Goal: Complete application form: Complete application form

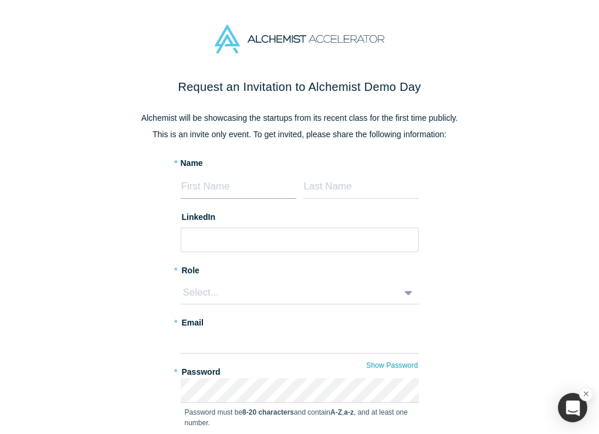
click at [194, 189] on input at bounding box center [239, 186] width 116 height 25
type input "[PERSON_NAME]"
paste input "[URL][DOMAIN_NAME]"
type input "[URL][DOMAIN_NAME]"
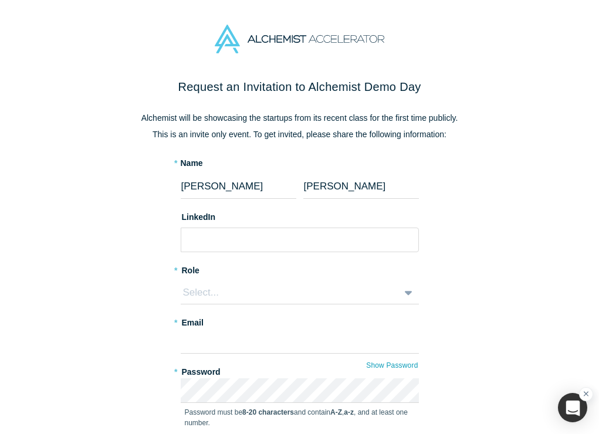
click at [135, 314] on div "Request an Invitation to Alchemist Demo Day Alchemist will be showcasing the st…" at bounding box center [299, 288] width 493 height 420
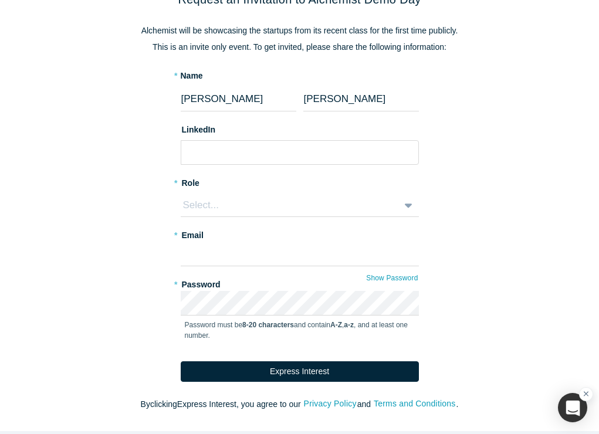
scroll to position [99, 0]
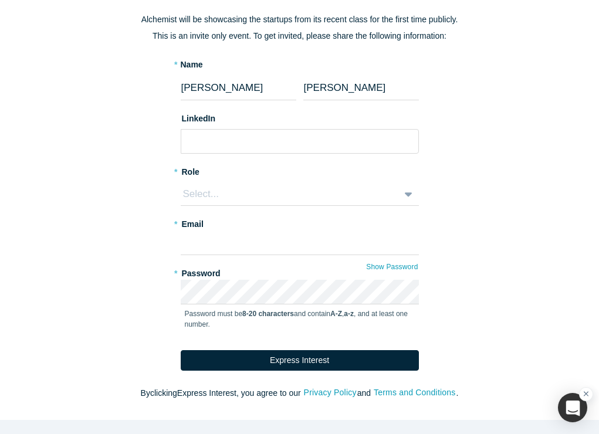
click at [284, 192] on div "Select..." at bounding box center [286, 193] width 209 height 15
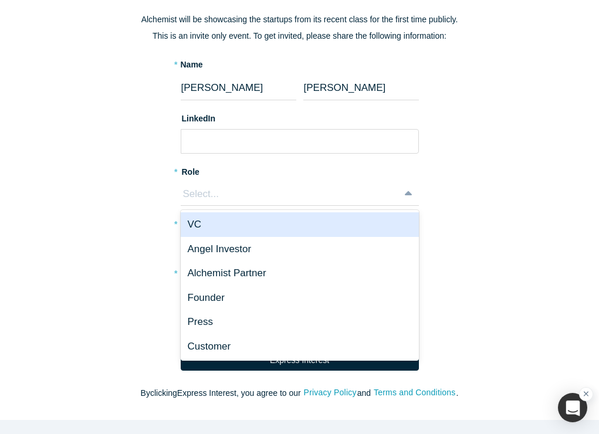
click at [259, 220] on div "VC" at bounding box center [300, 224] width 238 height 25
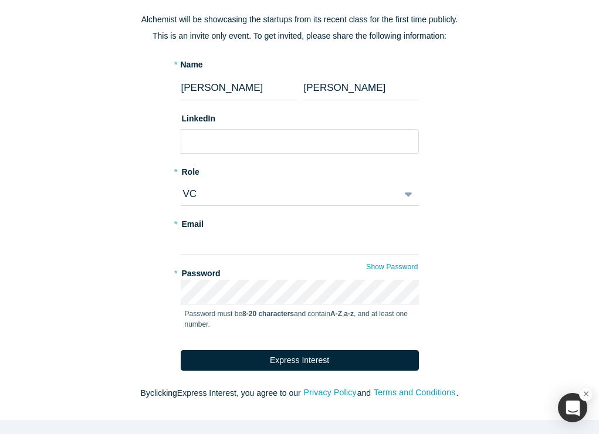
click at [485, 184] on div "Request an Invitation to Alchemist Demo Day Alchemist will be showcasing the st…" at bounding box center [299, 189] width 493 height 420
click at [385, 239] on input "text" at bounding box center [300, 242] width 238 height 25
type input "[PERSON_NAME][EMAIL_ADDRESS][DOMAIN_NAME]"
click at [524, 341] on div "Request an Invitation to Alchemist Demo Day Alchemist will be showcasing the st…" at bounding box center [299, 189] width 493 height 420
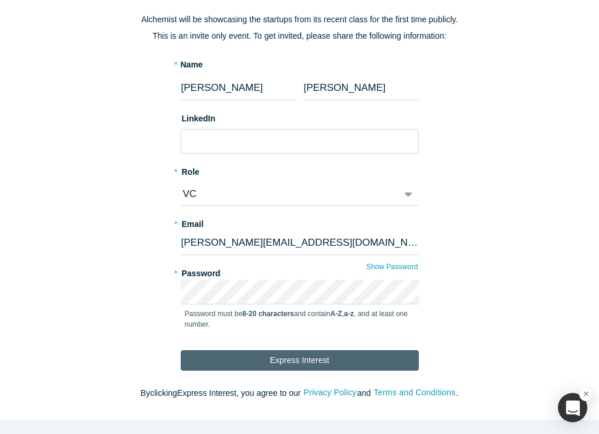
click at [352, 358] on button "Express Interest" at bounding box center [300, 360] width 238 height 21
